Goal: Task Accomplishment & Management: Manage account settings

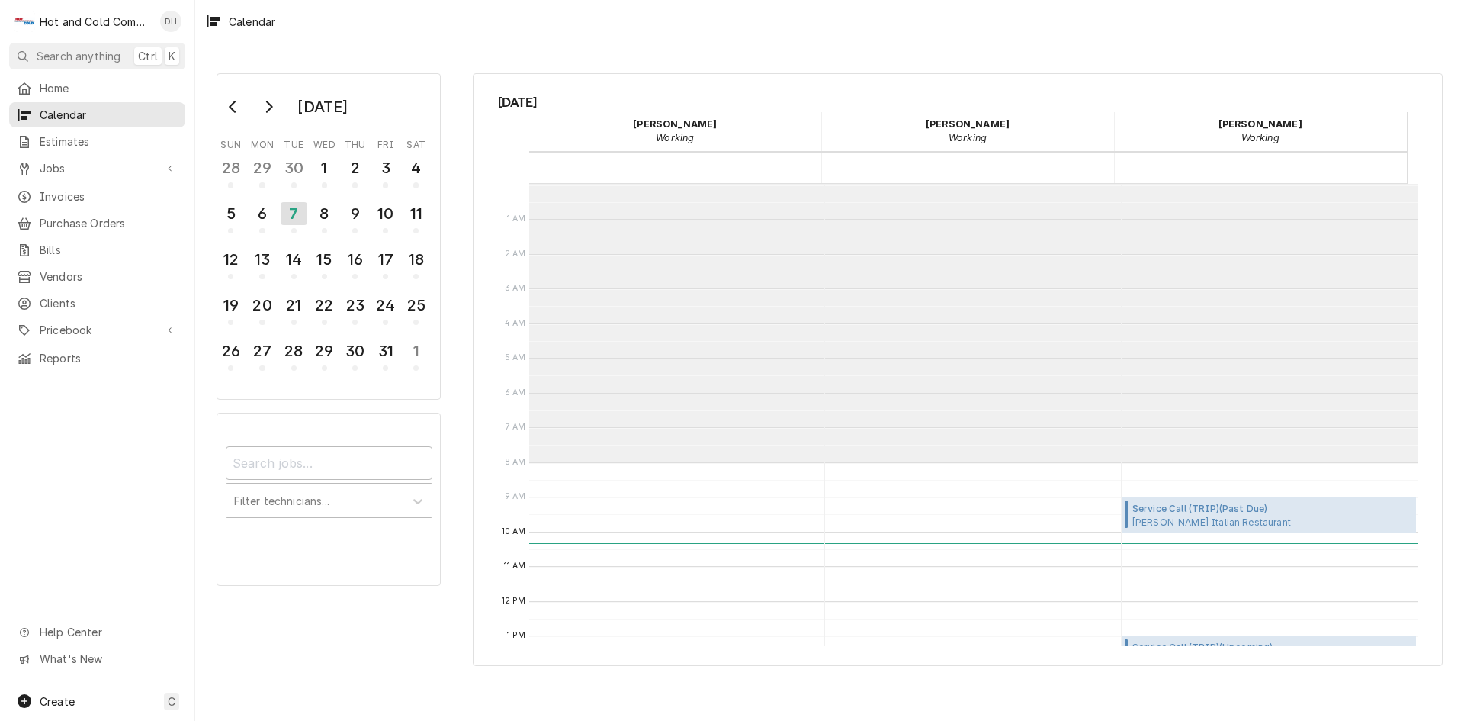
scroll to position [278, 0]
click at [297, 209] on div "7" at bounding box center [294, 213] width 27 height 23
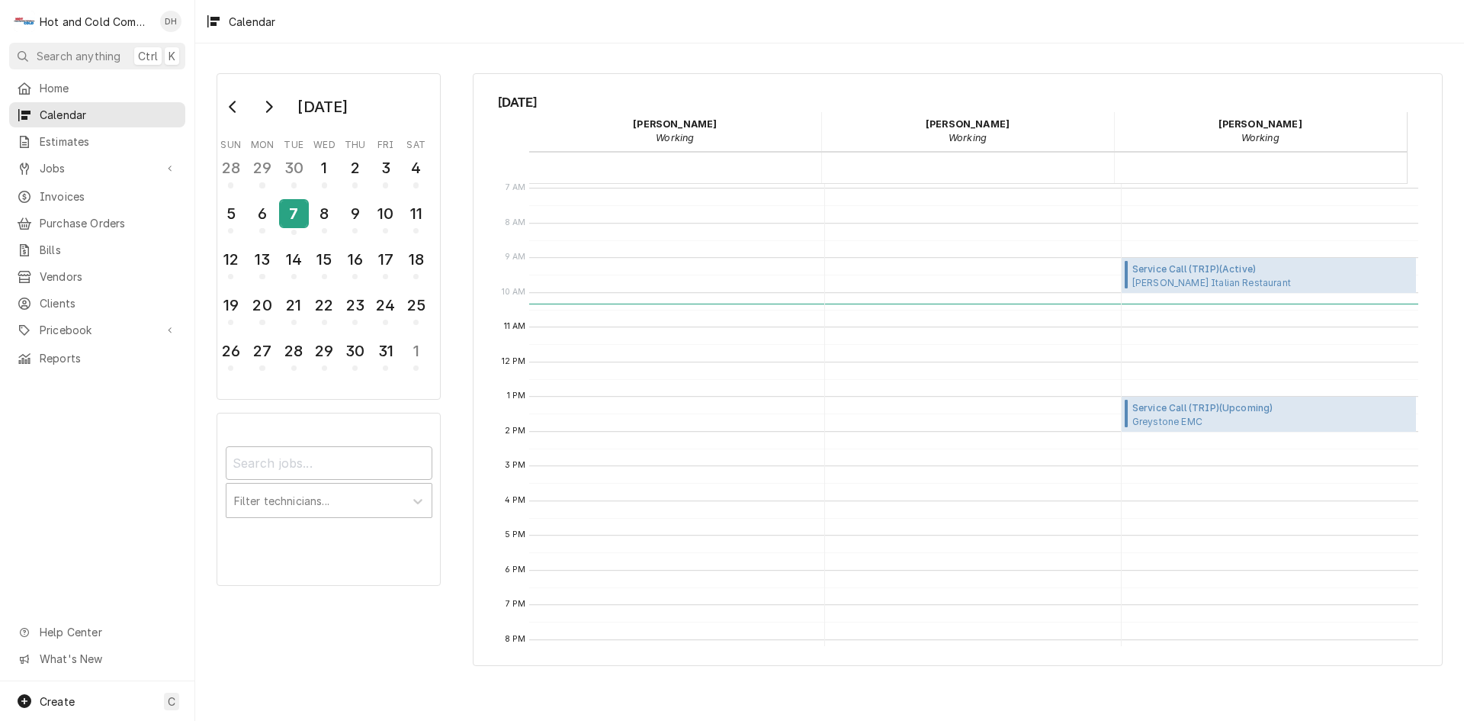
scroll to position [254, 0]
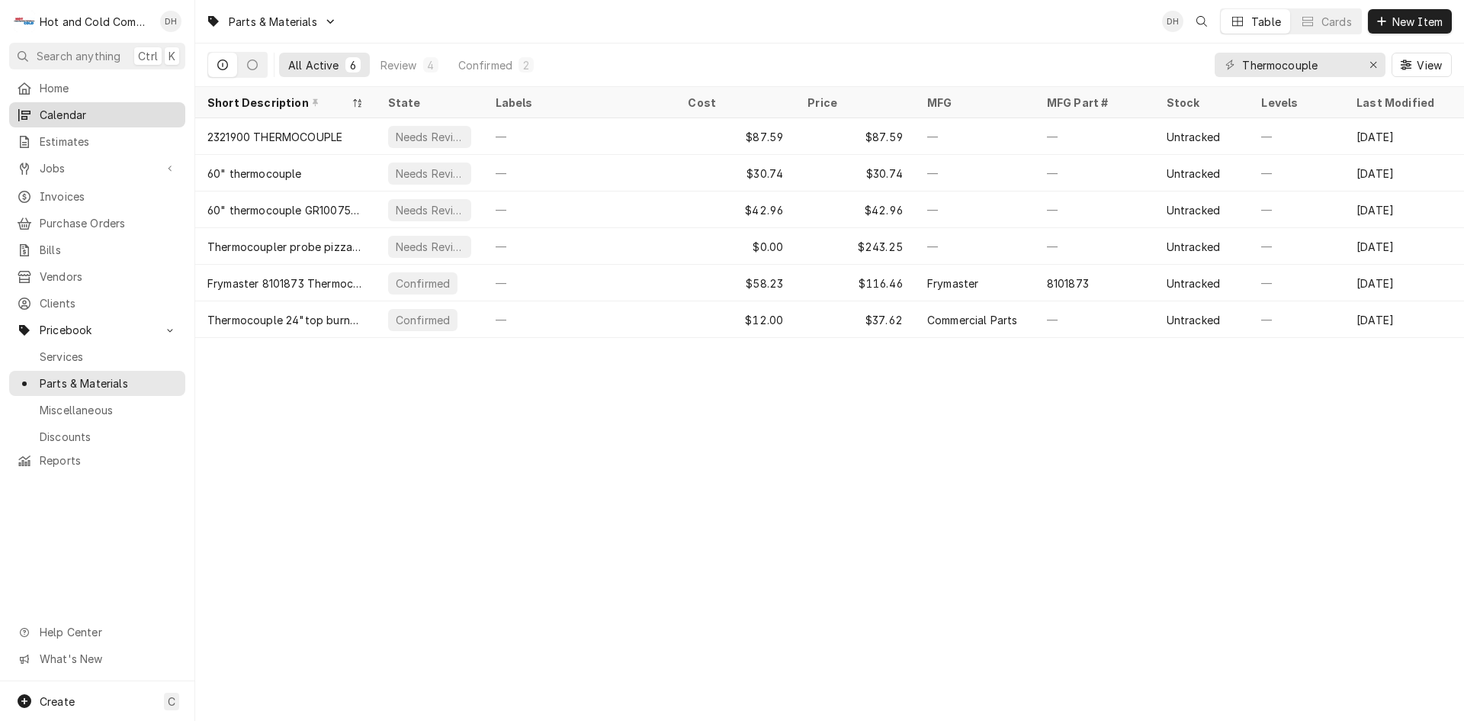
click at [101, 108] on span "Calendar" at bounding box center [109, 115] width 138 height 16
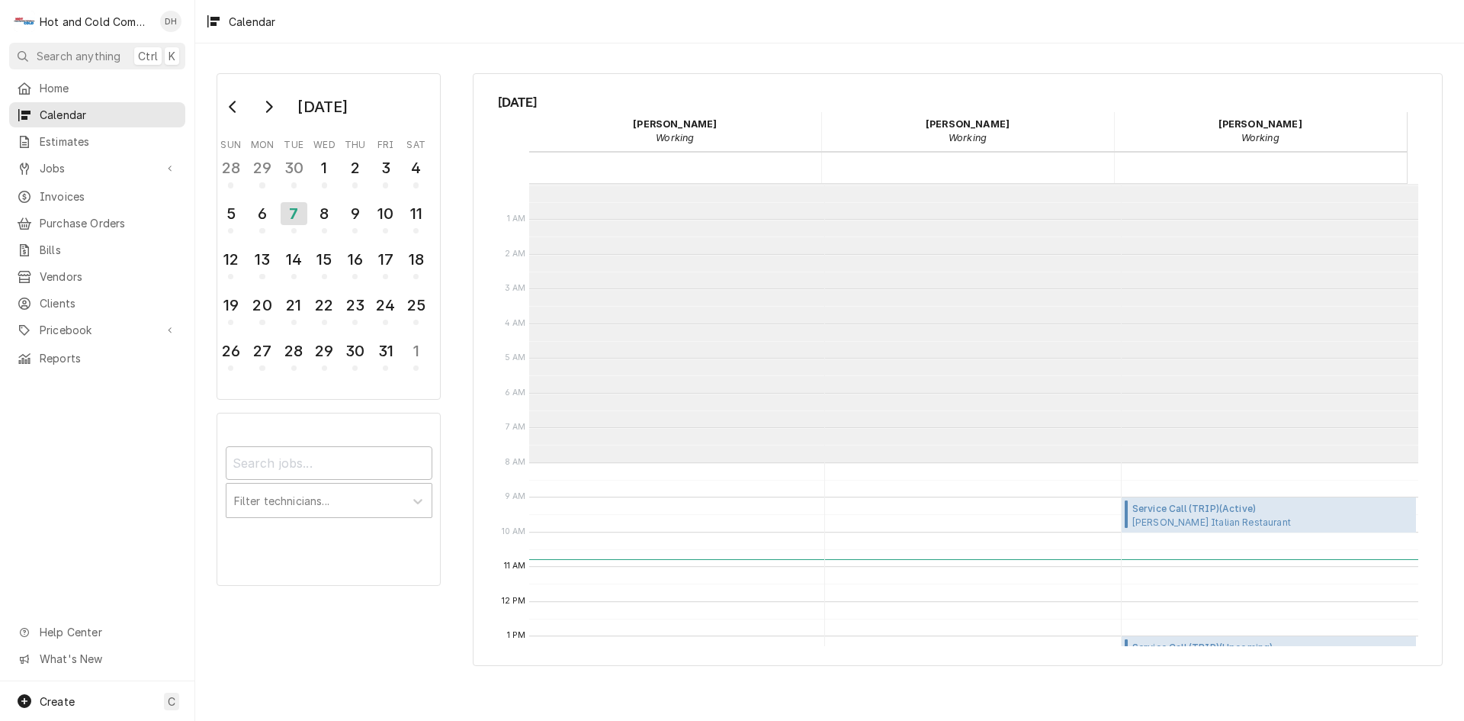
scroll to position [278, 0]
